Goal: Obtain resource: Download file/media

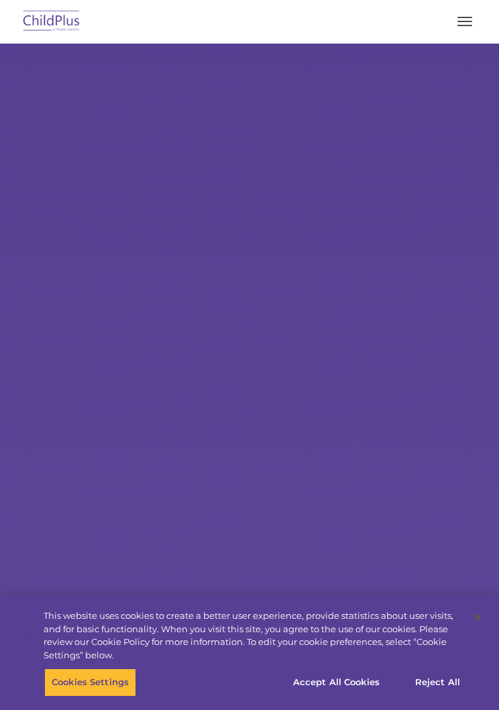
select select "MEDIUM"
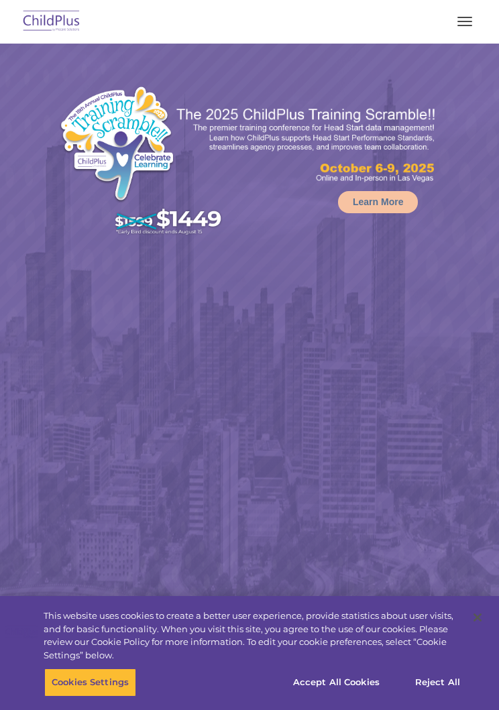
select select "MEDIUM"
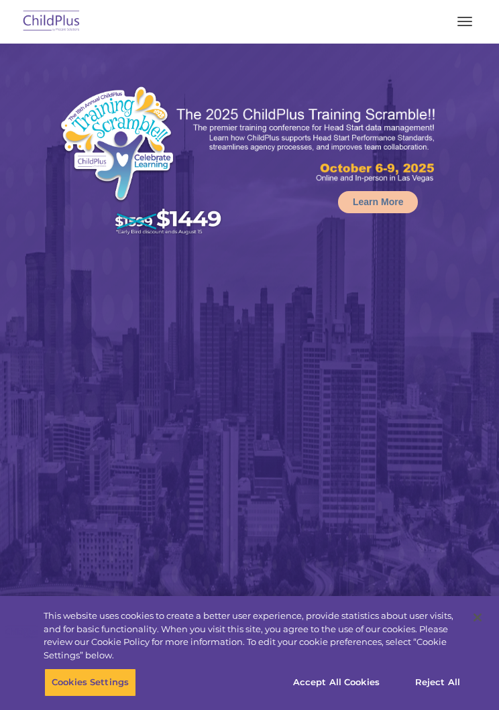
select select "MEDIUM"
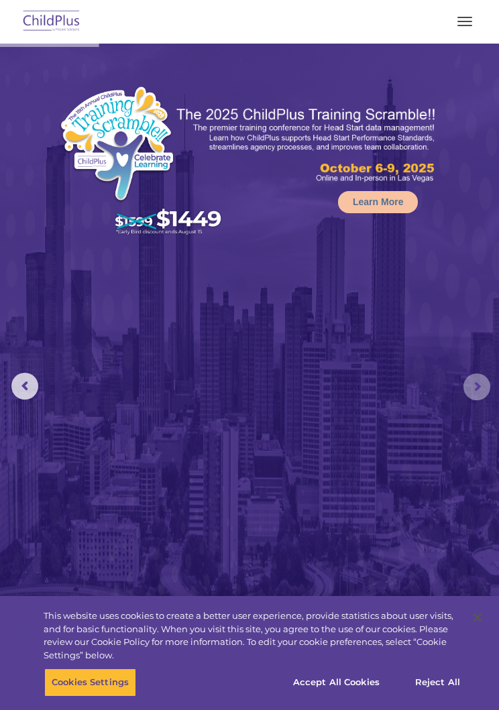
click at [470, 387] on rs-arrow at bounding box center [476, 386] width 27 height 27
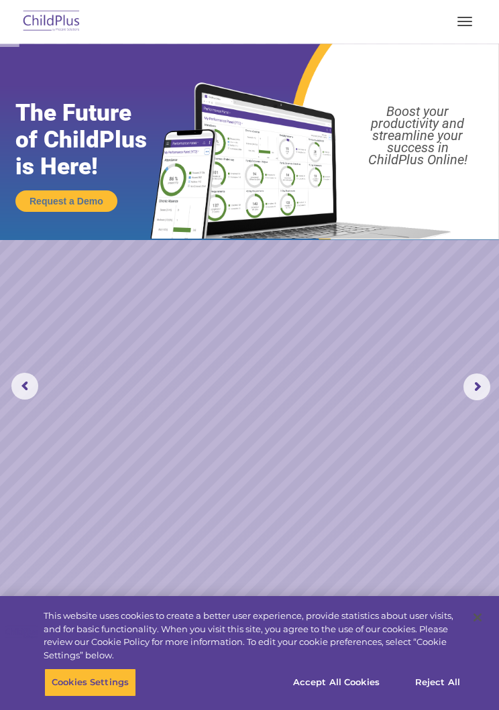
click at [470, 379] on rs-arrow at bounding box center [476, 386] width 27 height 27
click at [488, 369] on rs-slide "Request a Demo The Future of ChildPlus is Here! Boost your productivity and str…" at bounding box center [249, 387] width 499 height 686
click at [483, 379] on rs-arrow at bounding box center [476, 386] width 27 height 27
click at [466, 21] on span "button" at bounding box center [464, 21] width 15 height 1
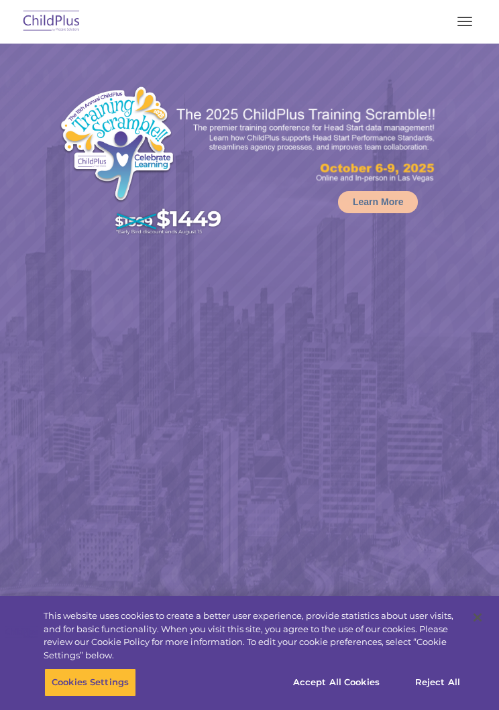
select select "MEDIUM"
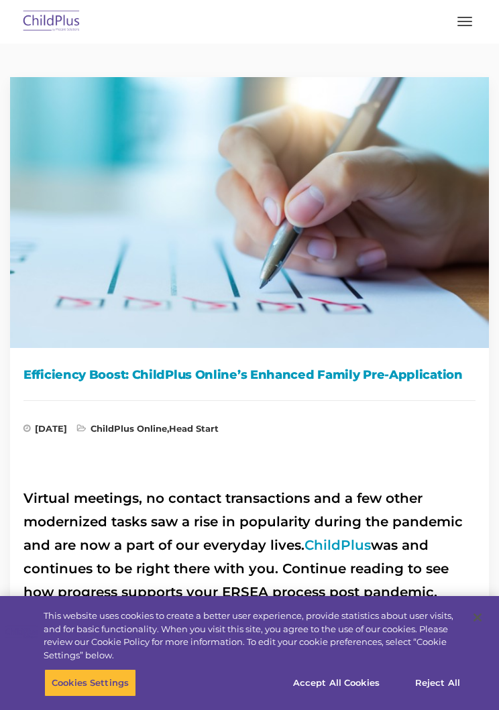
click at [430, 241] on img at bounding box center [249, 207] width 499 height 281
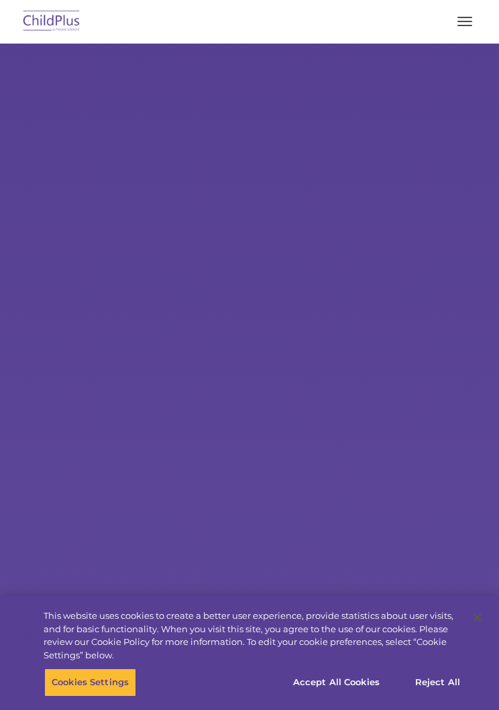
type input ""
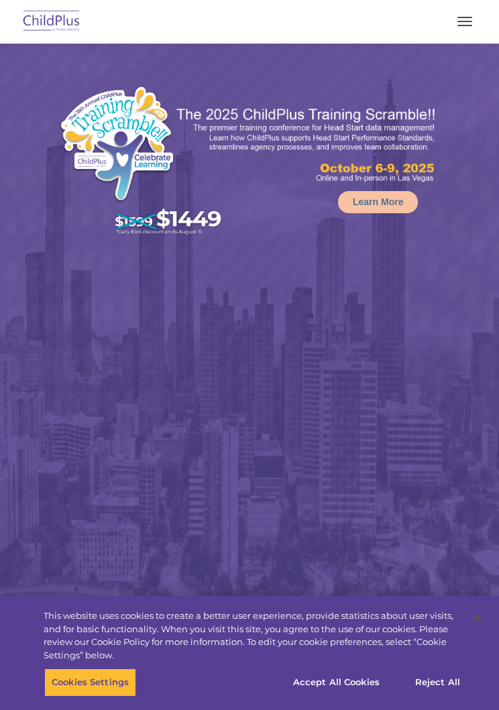
select select "MEDIUM"
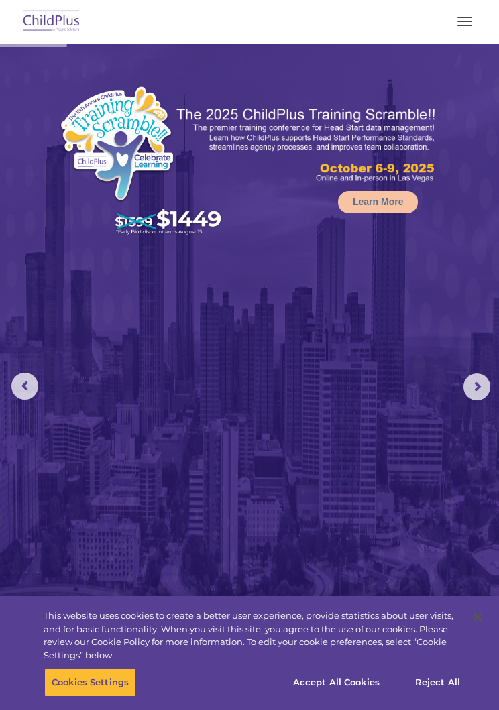
click at [474, 23] on button "button" at bounding box center [464, 21] width 28 height 21
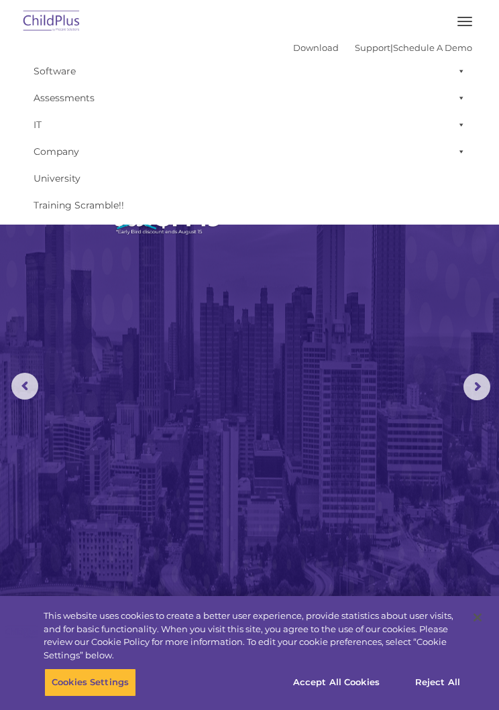
click at [297, 42] on link "Download" at bounding box center [316, 47] width 46 height 11
